Goal: Task Accomplishment & Management: Use online tool/utility

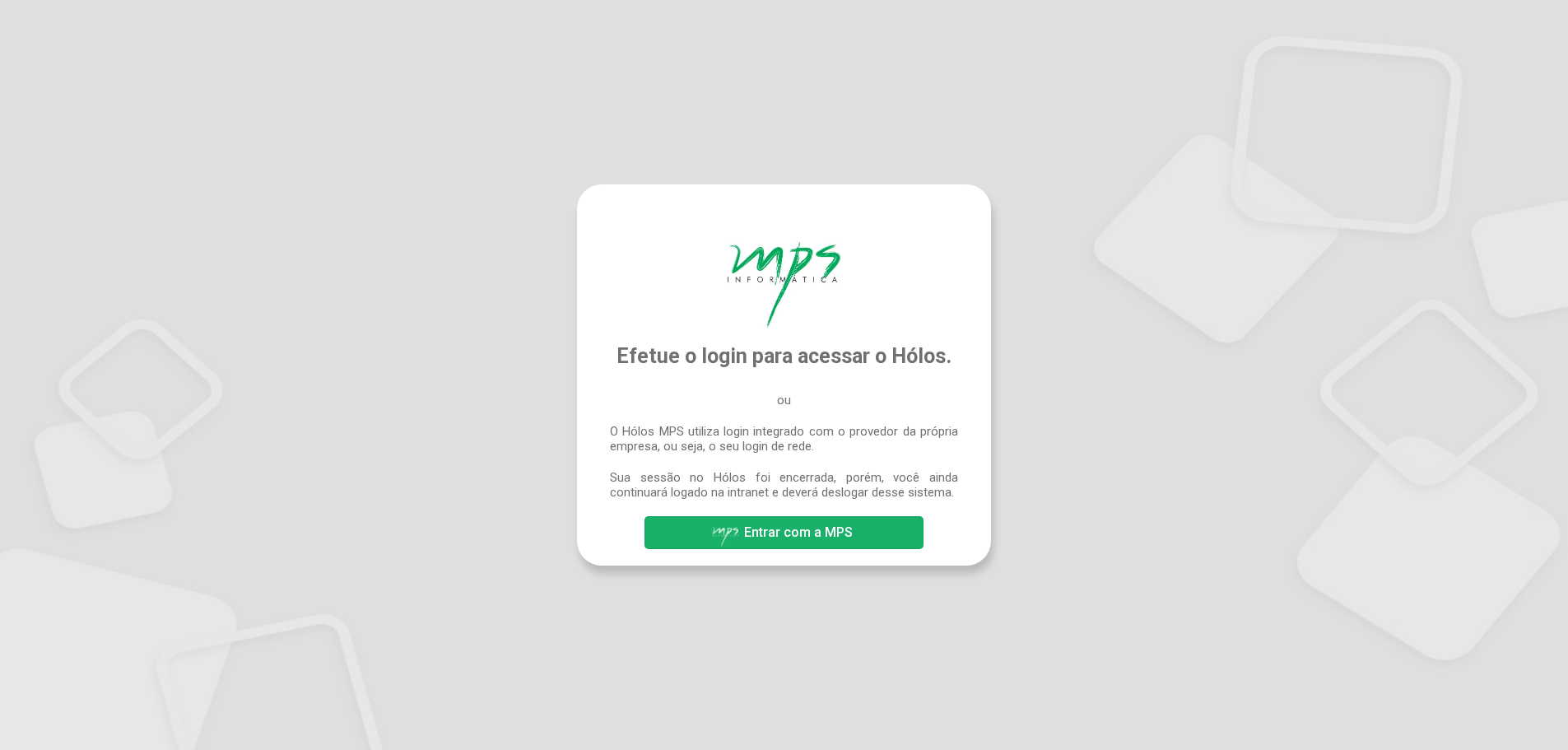
click at [791, 522] on span "Entrar com a MPS" at bounding box center [784, 533] width 146 height 29
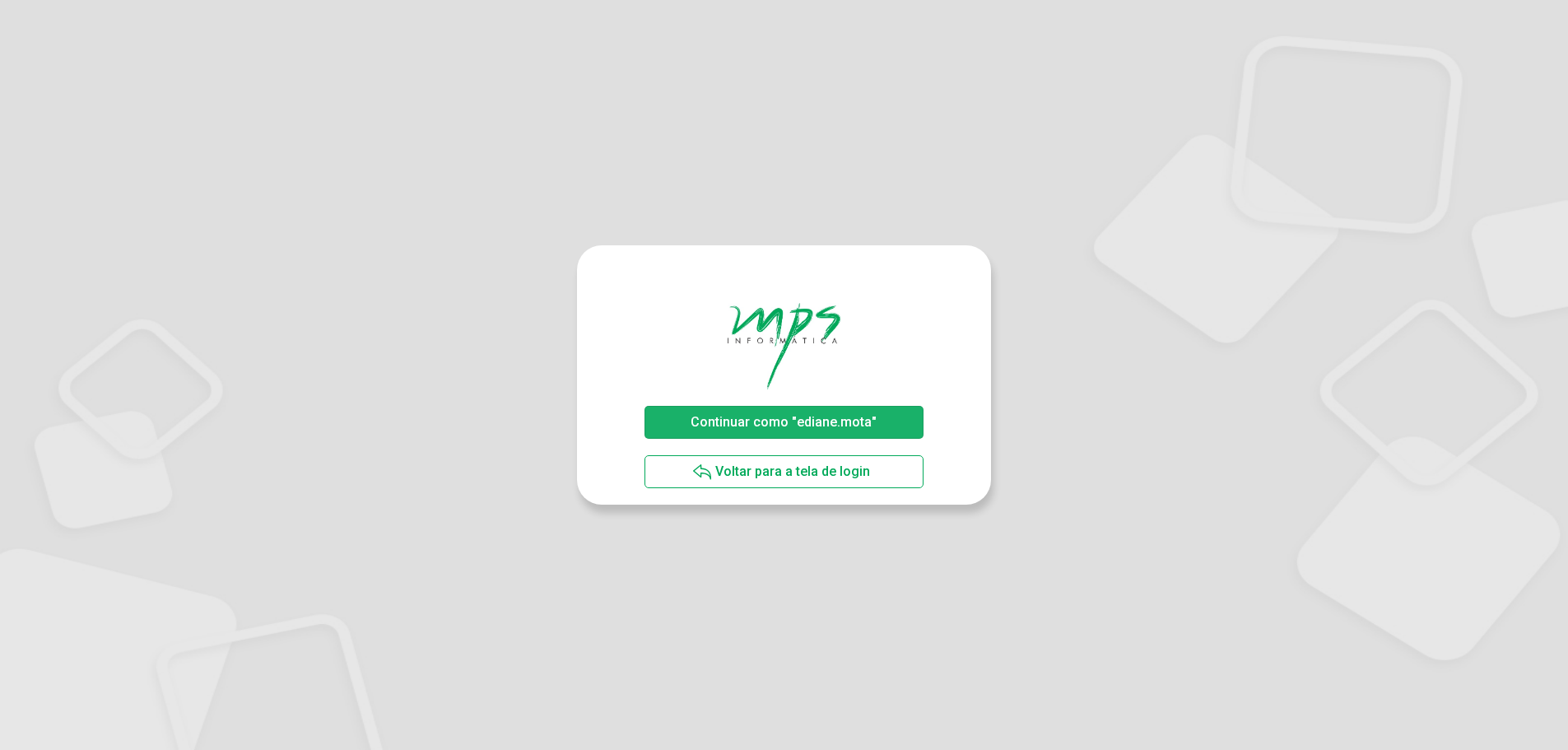
click at [778, 425] on span "Continuar como "ediane.mota"" at bounding box center [784, 422] width 186 height 16
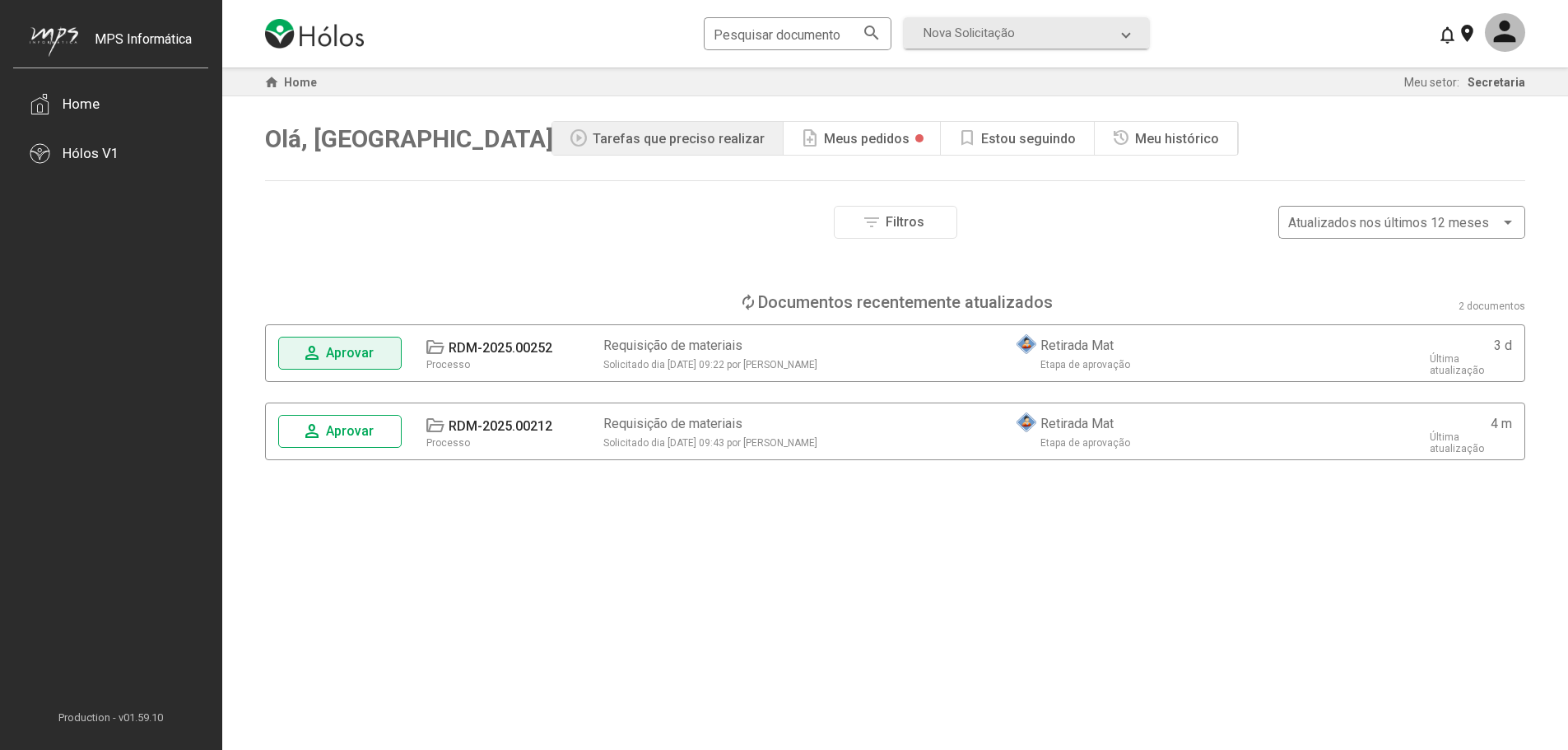
click at [363, 358] on span "Aprovar" at bounding box center [349, 353] width 47 height 16
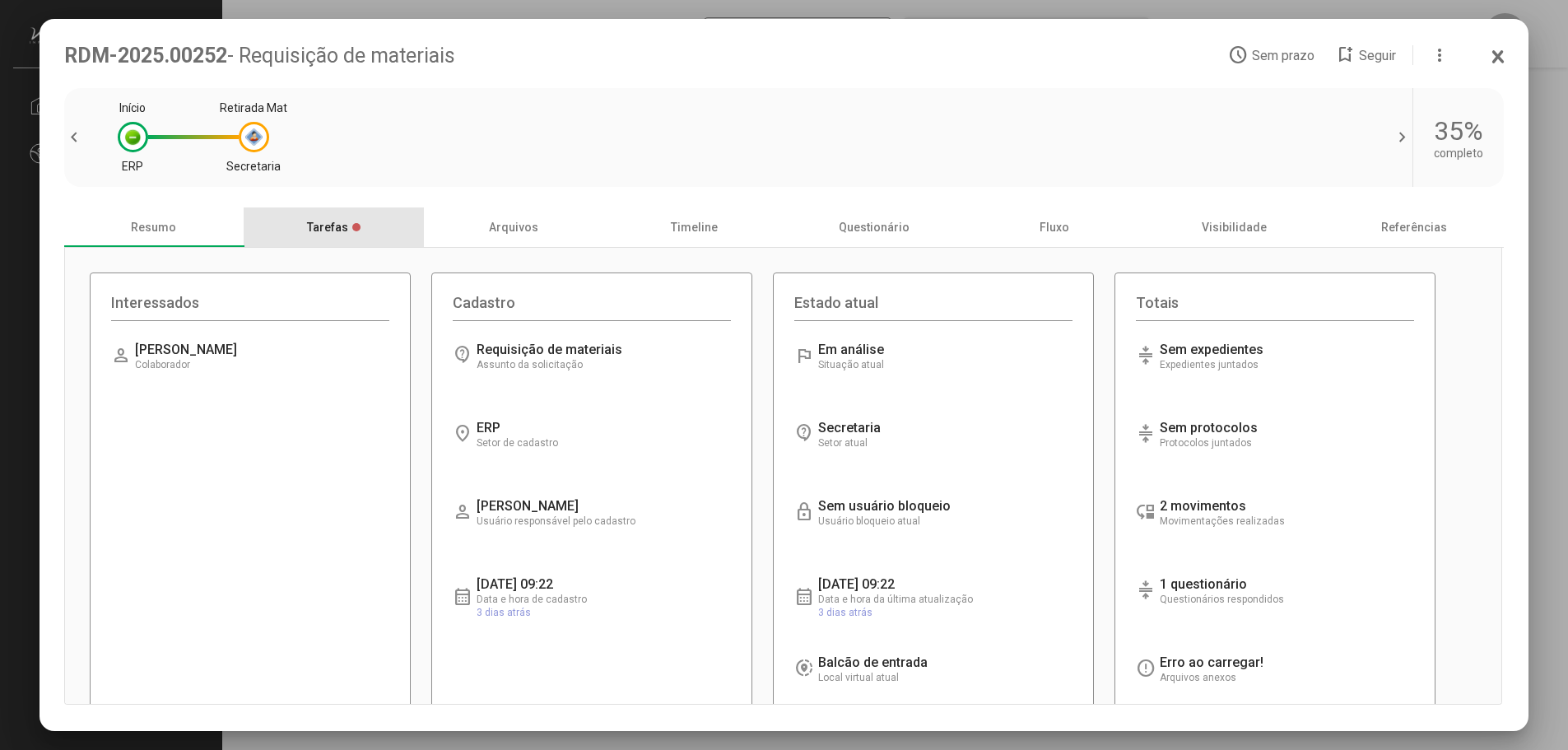
click at [327, 230] on div "Tarefas" at bounding box center [334, 227] width 181 height 40
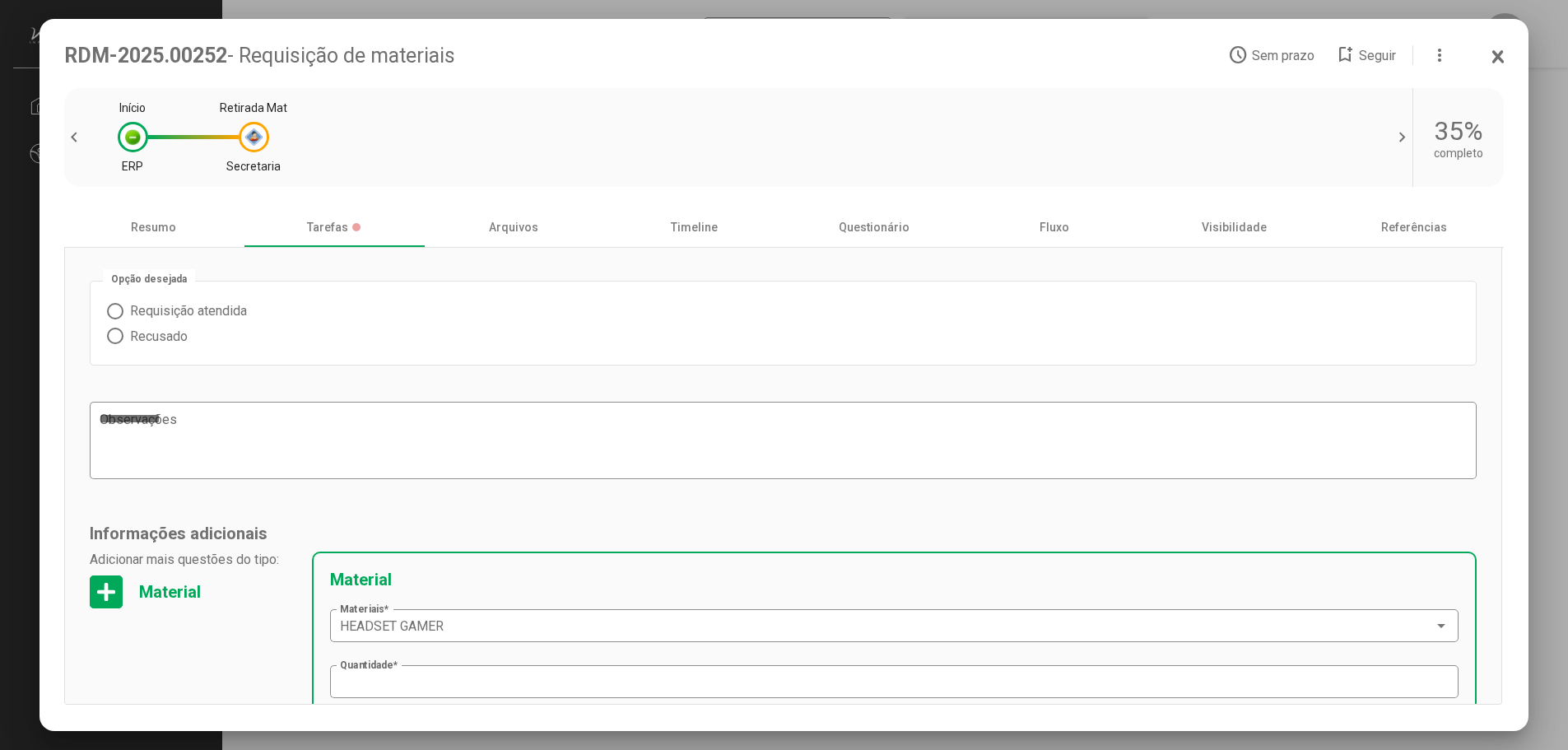
click at [1501, 53] on icon at bounding box center [1498, 56] width 8 height 11
